Goal: Information Seeking & Learning: Learn about a topic

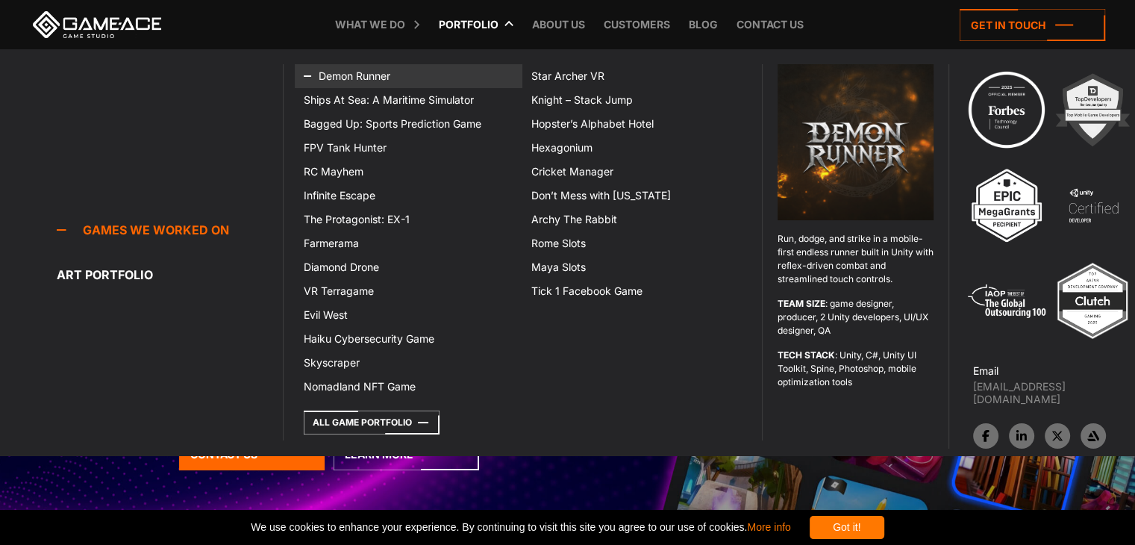
click at [373, 77] on link "Demon Runner" at bounding box center [409, 76] width 228 height 24
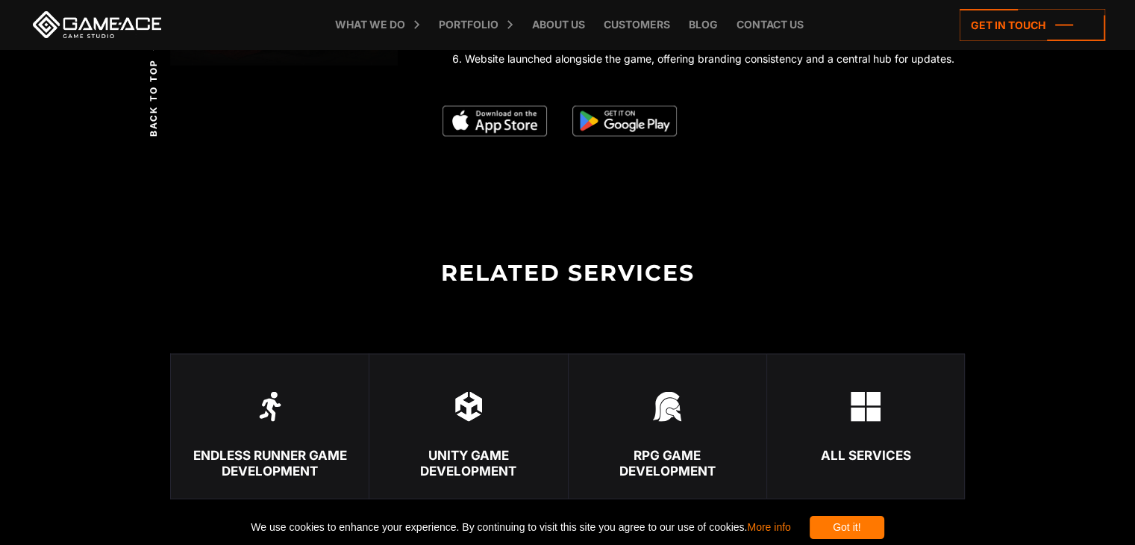
scroll to position [2835, 0]
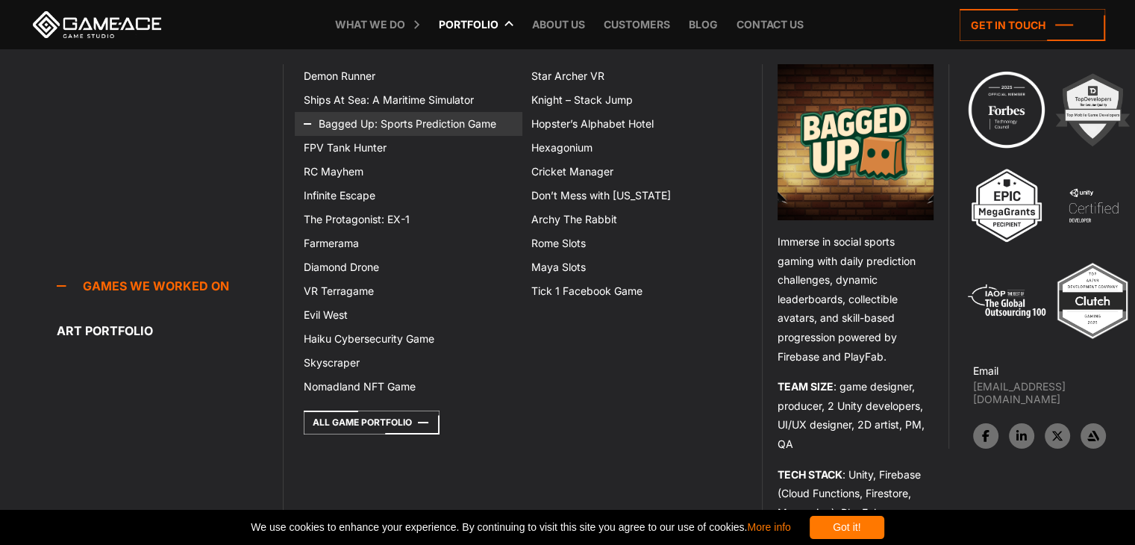
drag, startPoint x: 400, startPoint y: 125, endPoint x: 427, endPoint y: 126, distance: 26.9
click at [400, 125] on link "Bagged Up: Sports Prediction Game" at bounding box center [409, 124] width 228 height 24
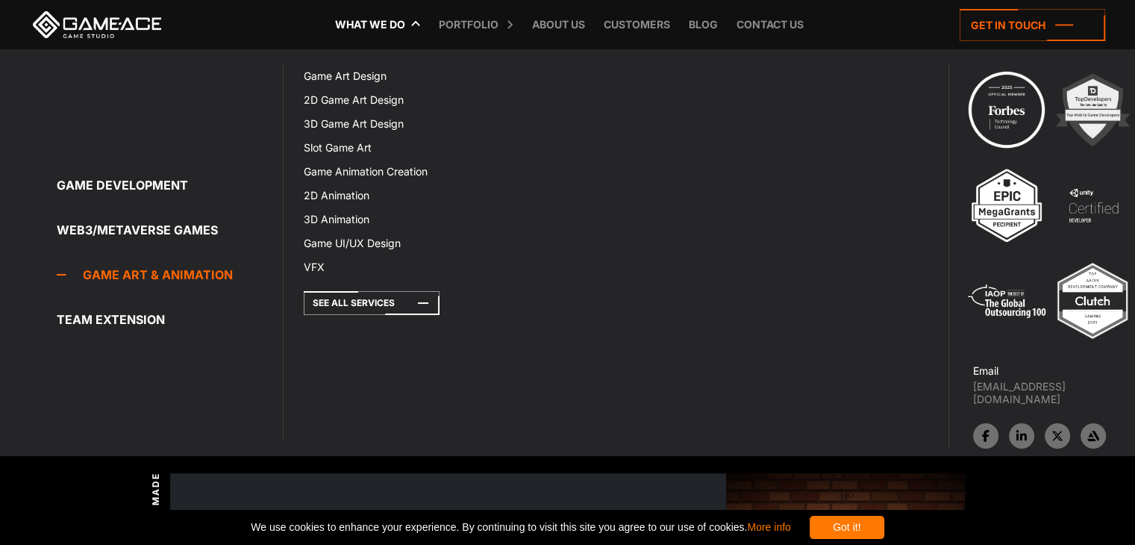
click at [176, 278] on link "Game Art & Animation" at bounding box center [170, 275] width 226 height 30
click at [374, 88] on link "2D Game Art Design" at bounding box center [393, 100] width 196 height 24
